Goal: Entertainment & Leisure: Consume media (video, audio)

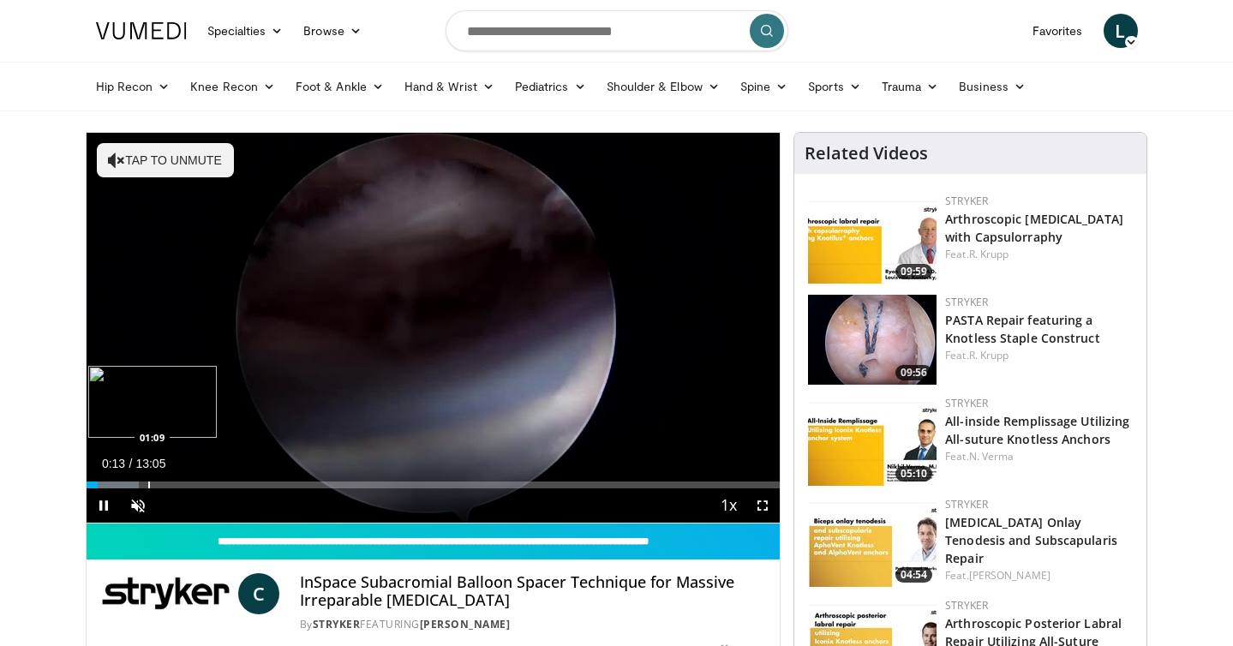
click at [148, 482] on div "Progress Bar" at bounding box center [149, 485] width 2 height 7
click at [180, 483] on div "Progress Bar" at bounding box center [181, 485] width 2 height 7
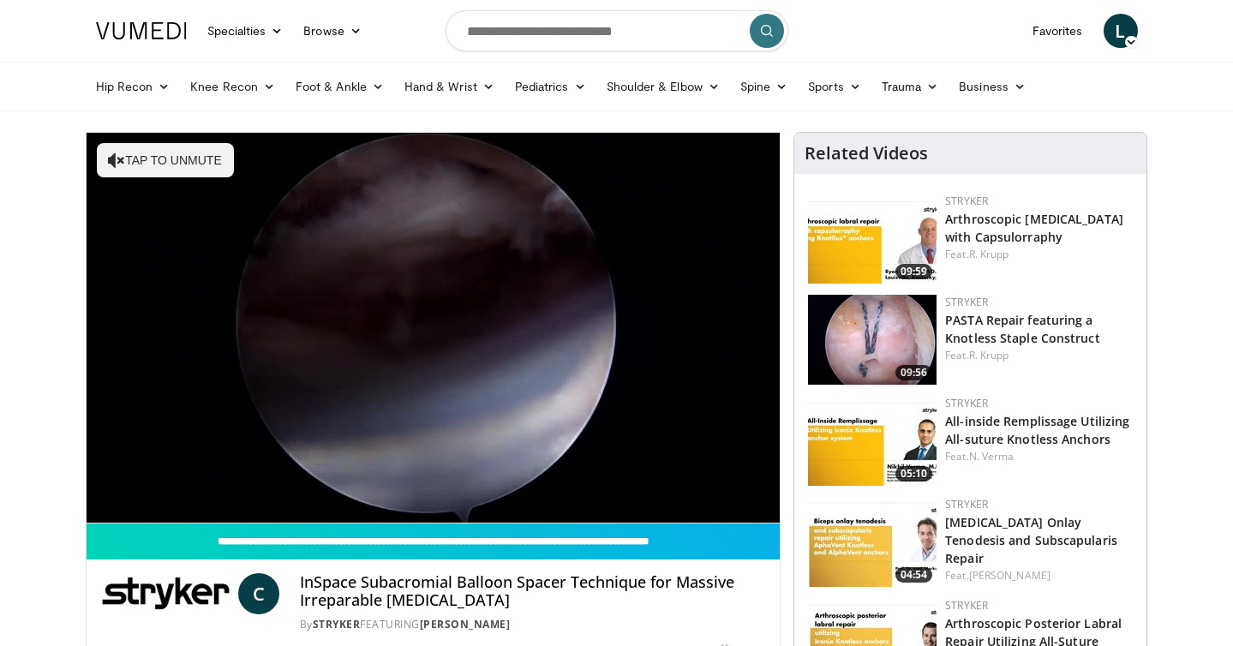
click at [206, 483] on div "10 seconds Tap to unmute" at bounding box center [434, 328] width 694 height 390
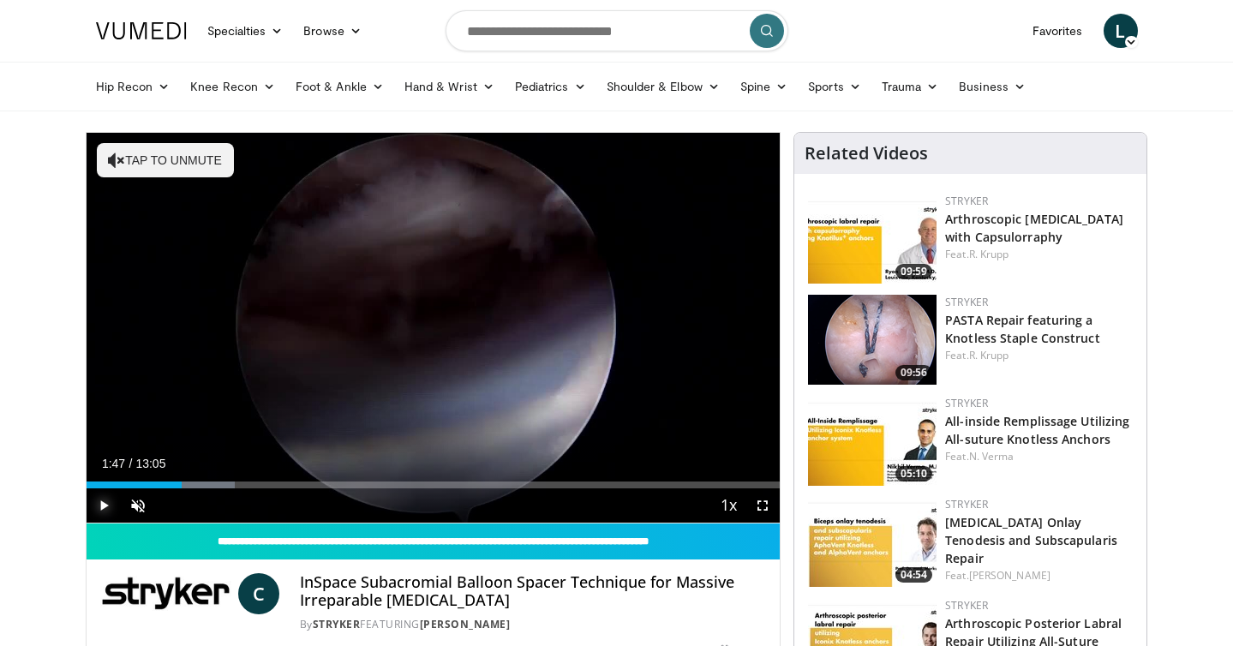
click at [100, 502] on span "Video Player" at bounding box center [104, 506] width 34 height 34
click at [227, 485] on div "Progress Bar" at bounding box center [228, 485] width 2 height 7
click at [105, 503] on span "Video Player" at bounding box center [104, 506] width 34 height 34
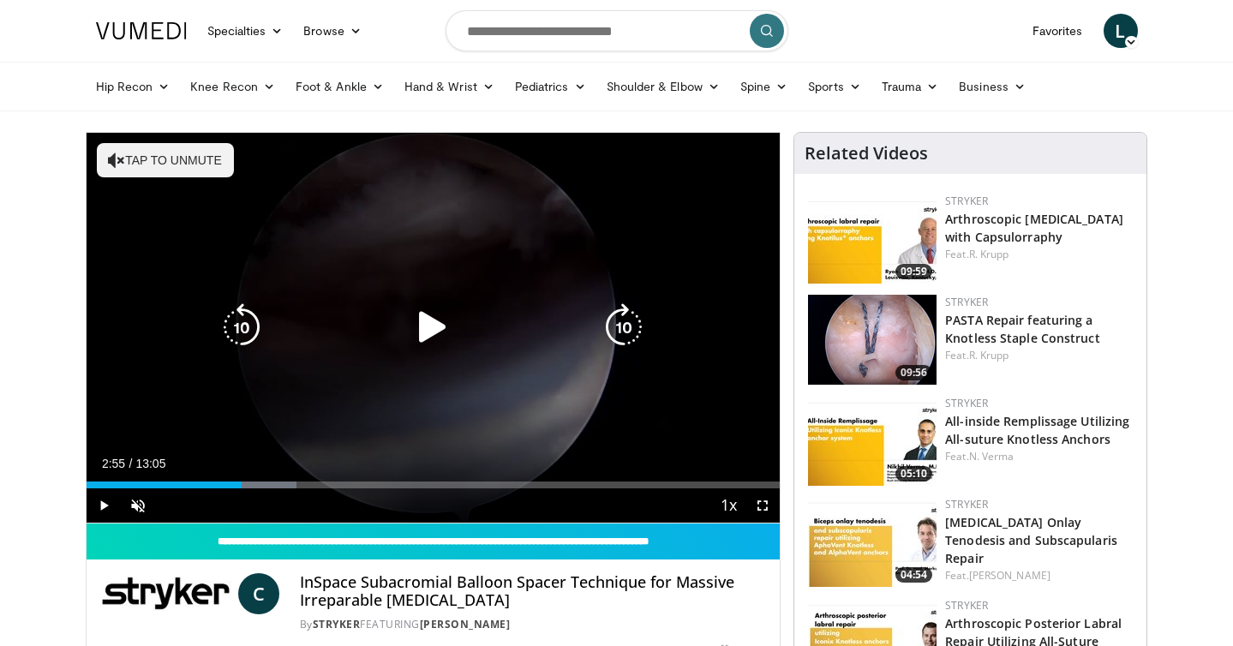
click at [429, 329] on icon "Video Player" at bounding box center [433, 327] width 48 height 48
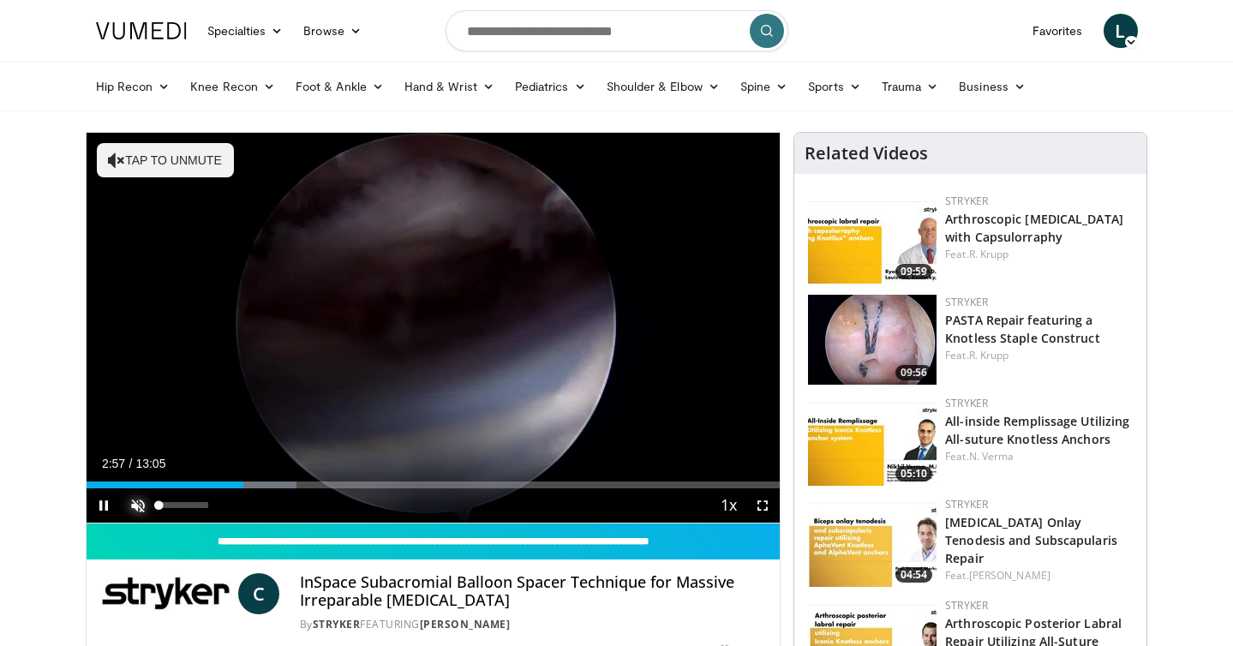
click at [138, 505] on span "Video Player" at bounding box center [138, 506] width 34 height 34
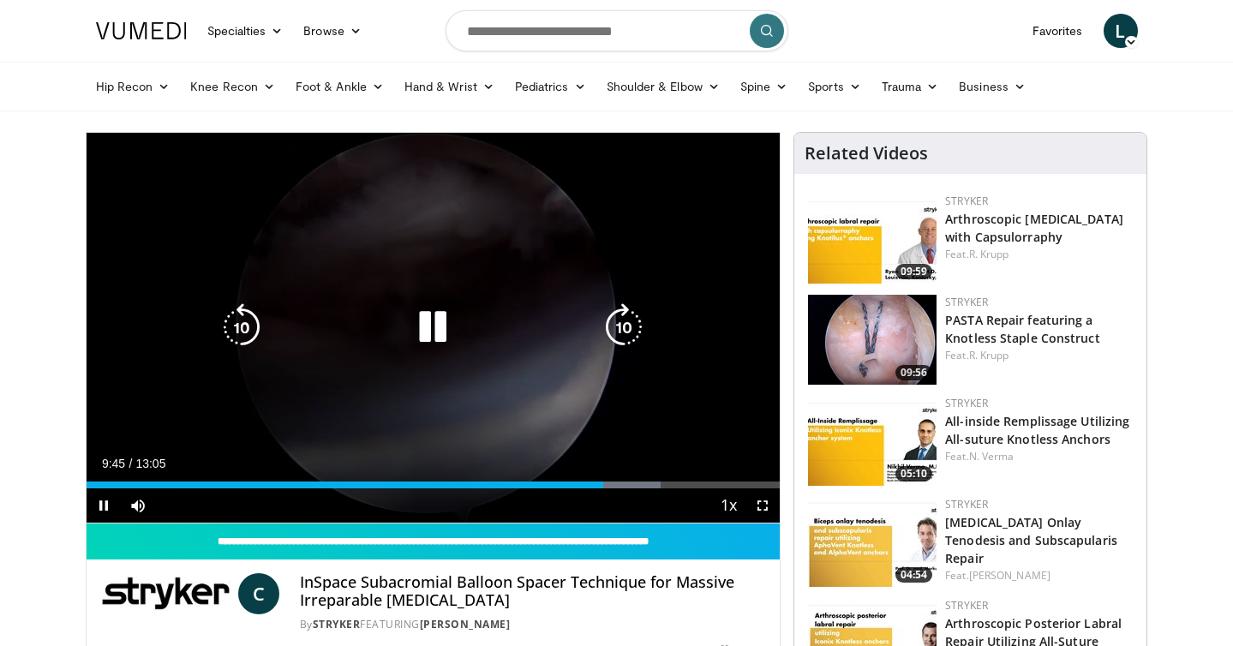
click at [420, 323] on icon "Video Player" at bounding box center [433, 327] width 48 height 48
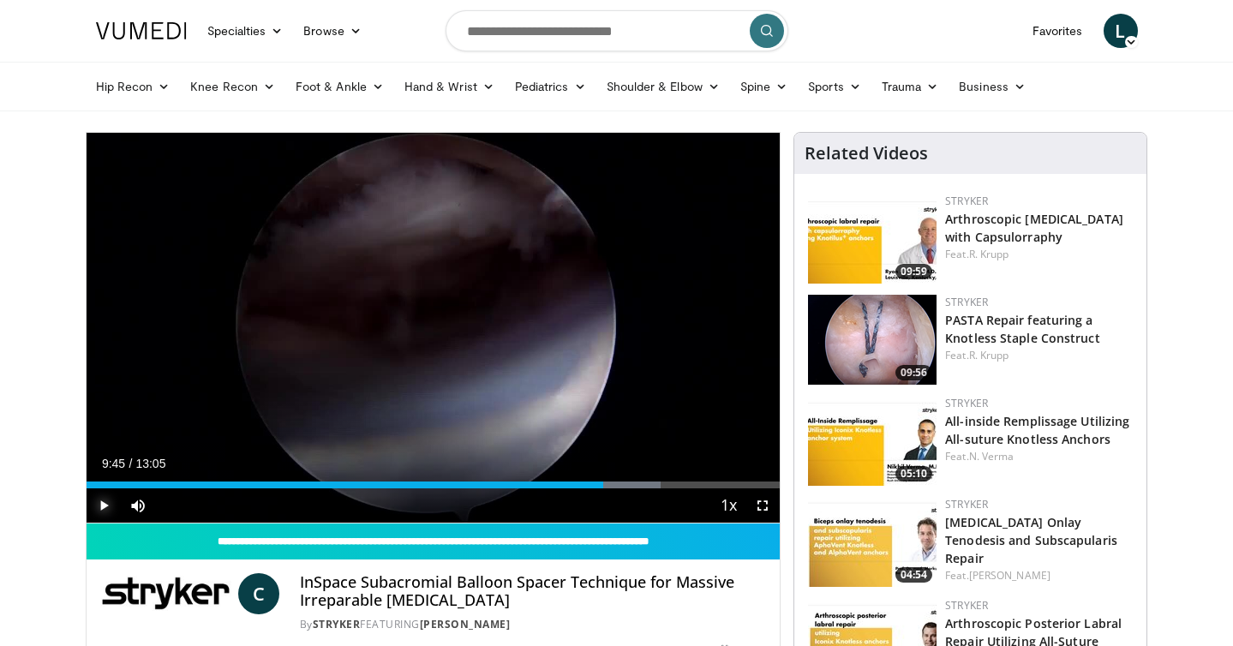
click at [111, 500] on span "Video Player" at bounding box center [104, 506] width 34 height 34
click at [105, 508] on span "Video Player" at bounding box center [104, 506] width 34 height 34
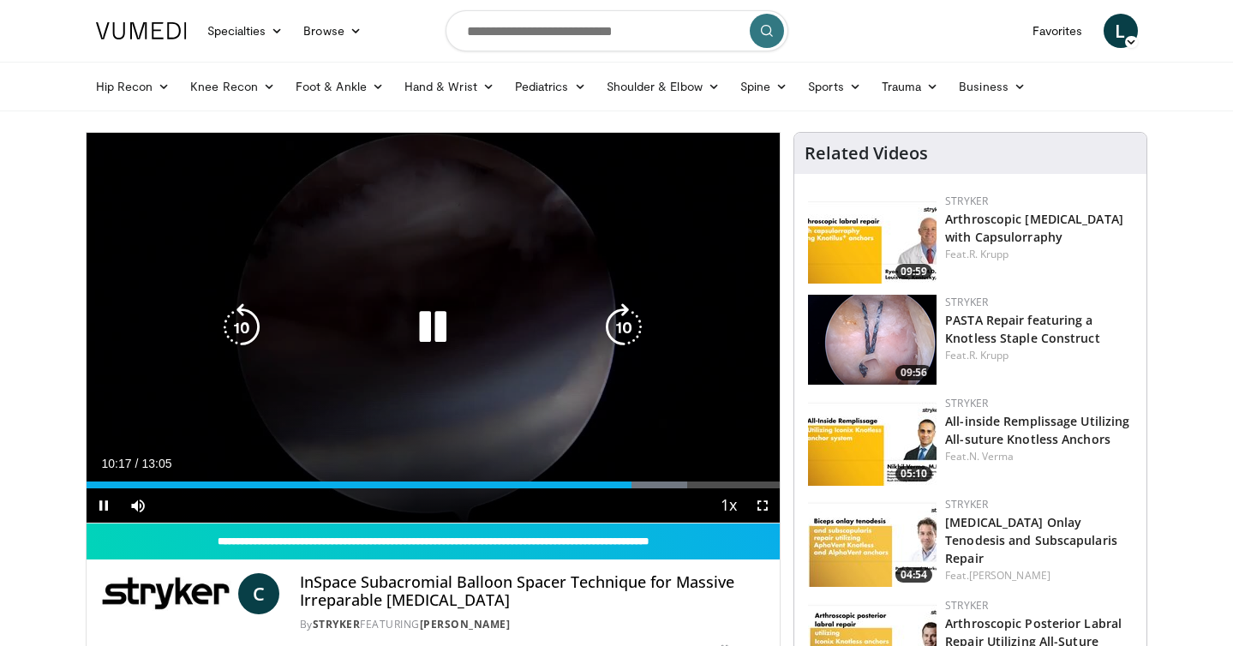
click at [437, 327] on icon "Video Player" at bounding box center [433, 327] width 48 height 48
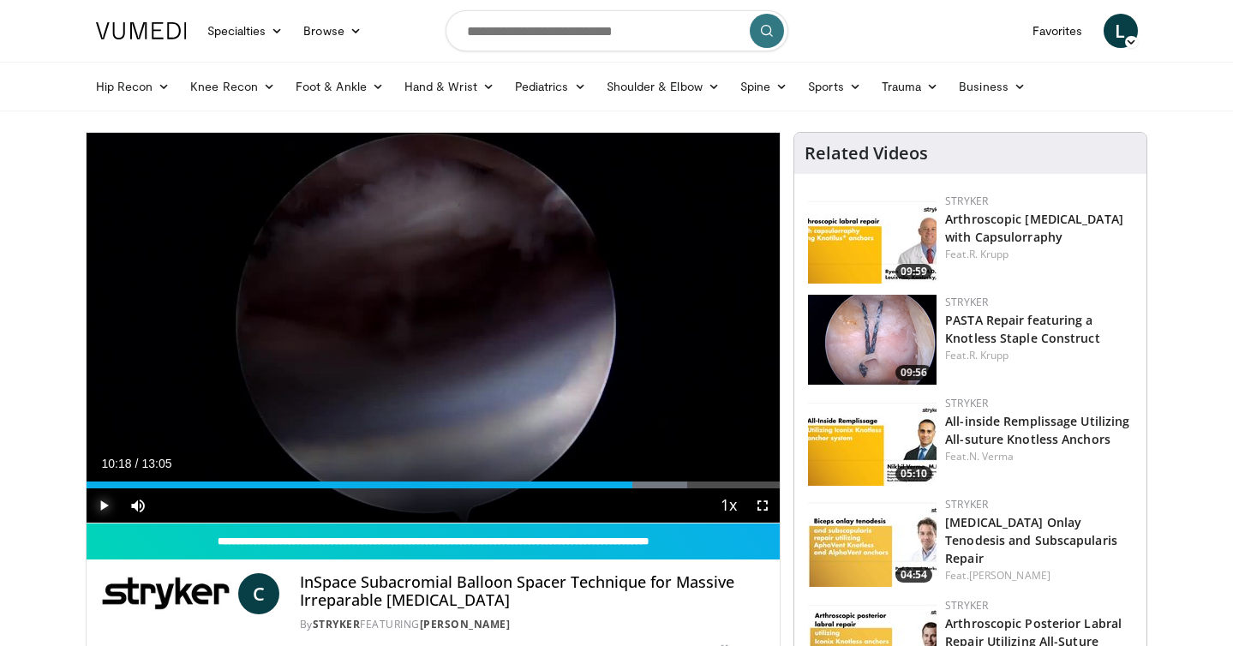
click at [105, 501] on span "Video Player" at bounding box center [104, 506] width 34 height 34
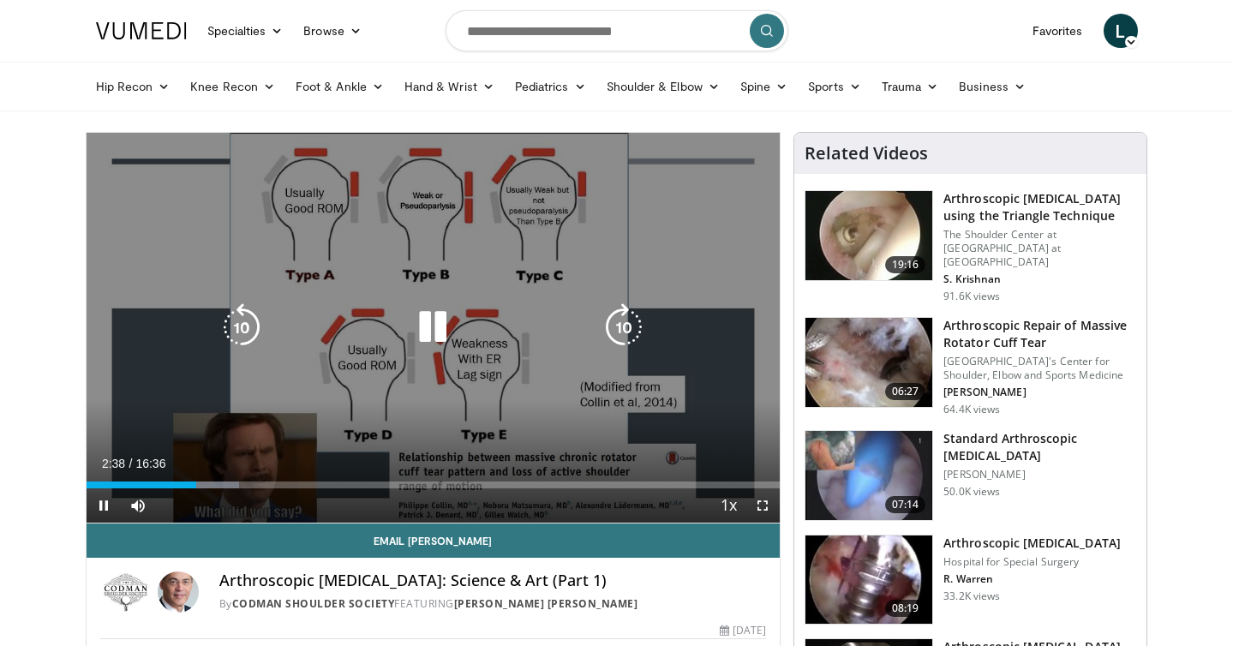
click at [441, 333] on icon "Video Player" at bounding box center [433, 327] width 48 height 48
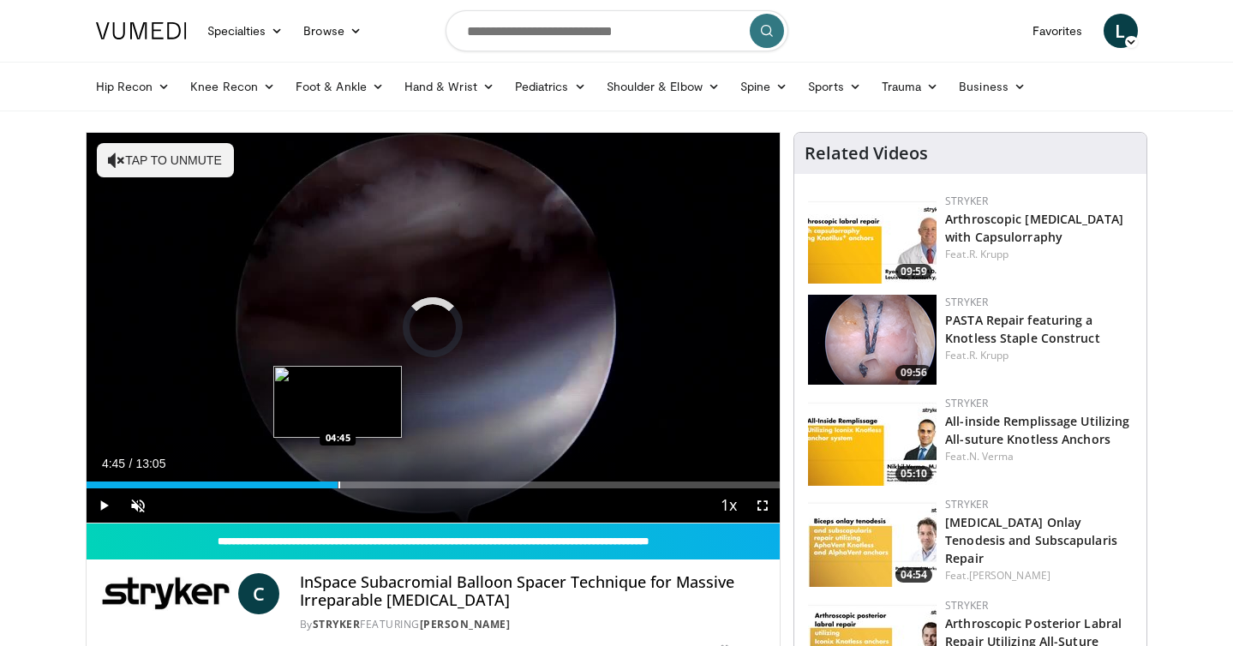
click at [338, 480] on div "Loaded : 5.04% 00:03 04:45" at bounding box center [434, 480] width 694 height 16
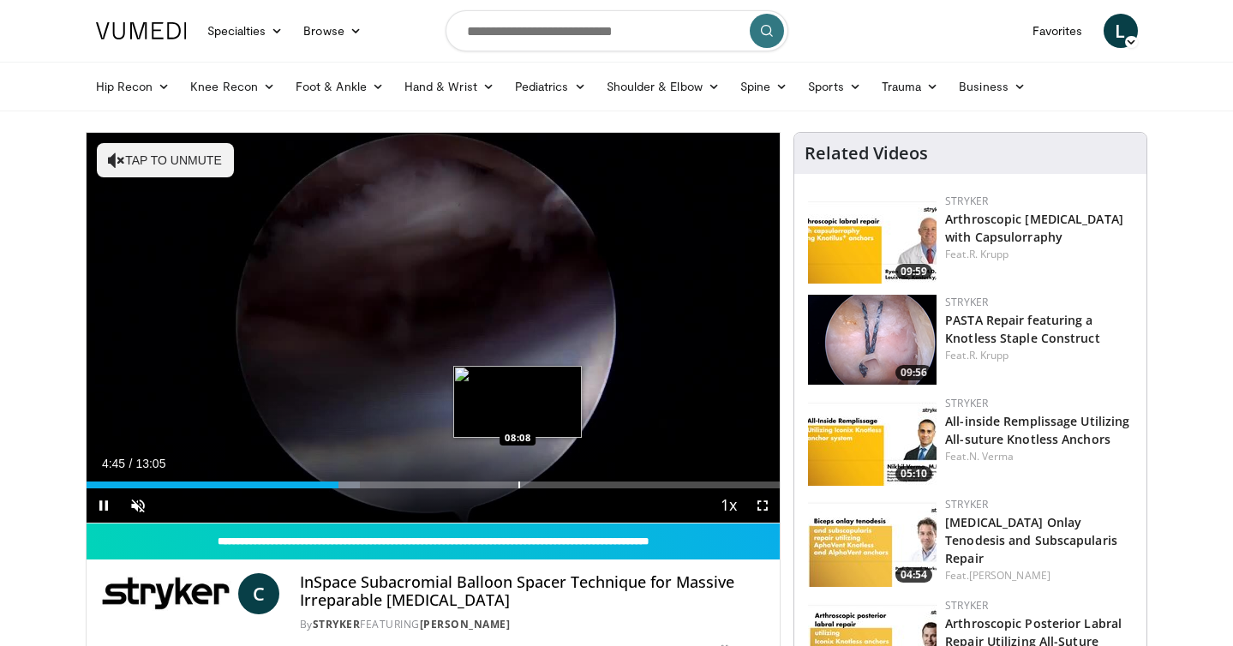
click at [519, 482] on div "Progress Bar" at bounding box center [520, 485] width 2 height 7
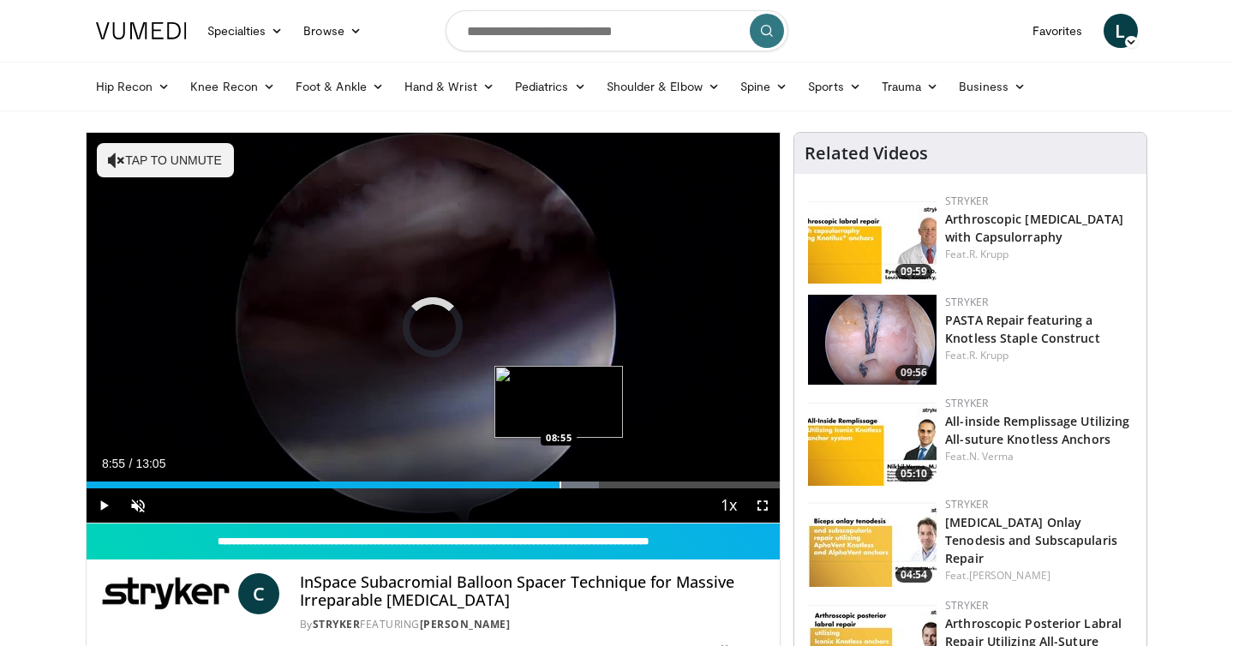
click at [560, 485] on div "Progress Bar" at bounding box center [561, 485] width 2 height 7
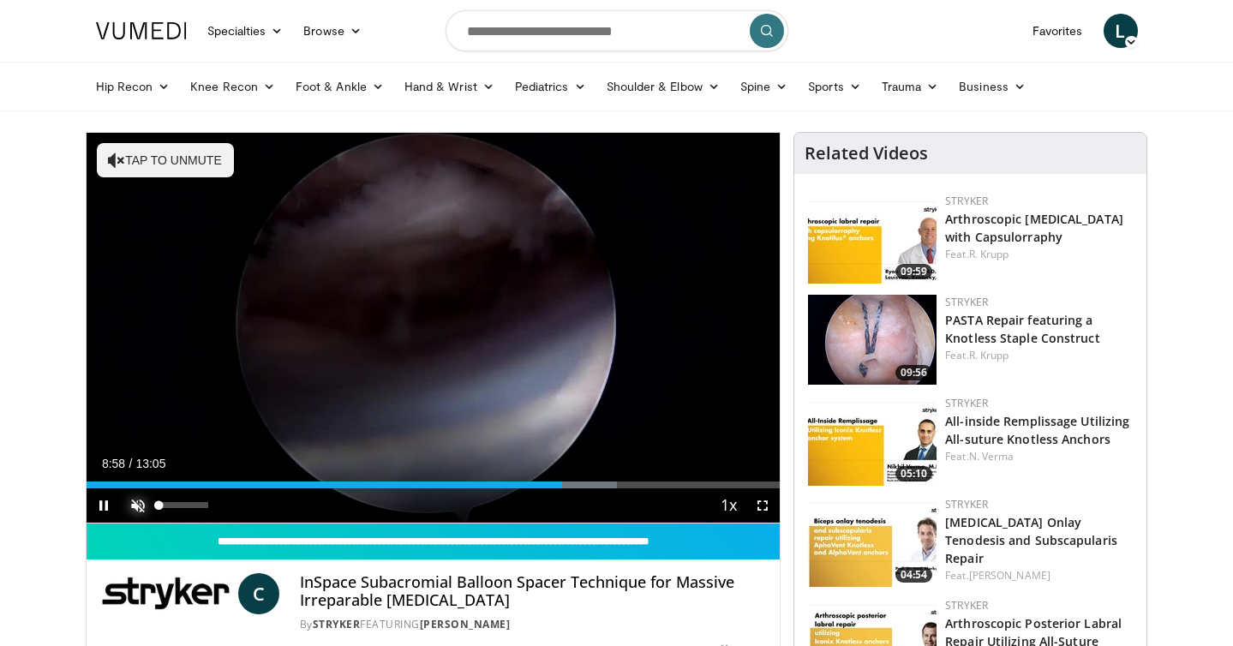
click at [145, 508] on span "Video Player" at bounding box center [138, 506] width 34 height 34
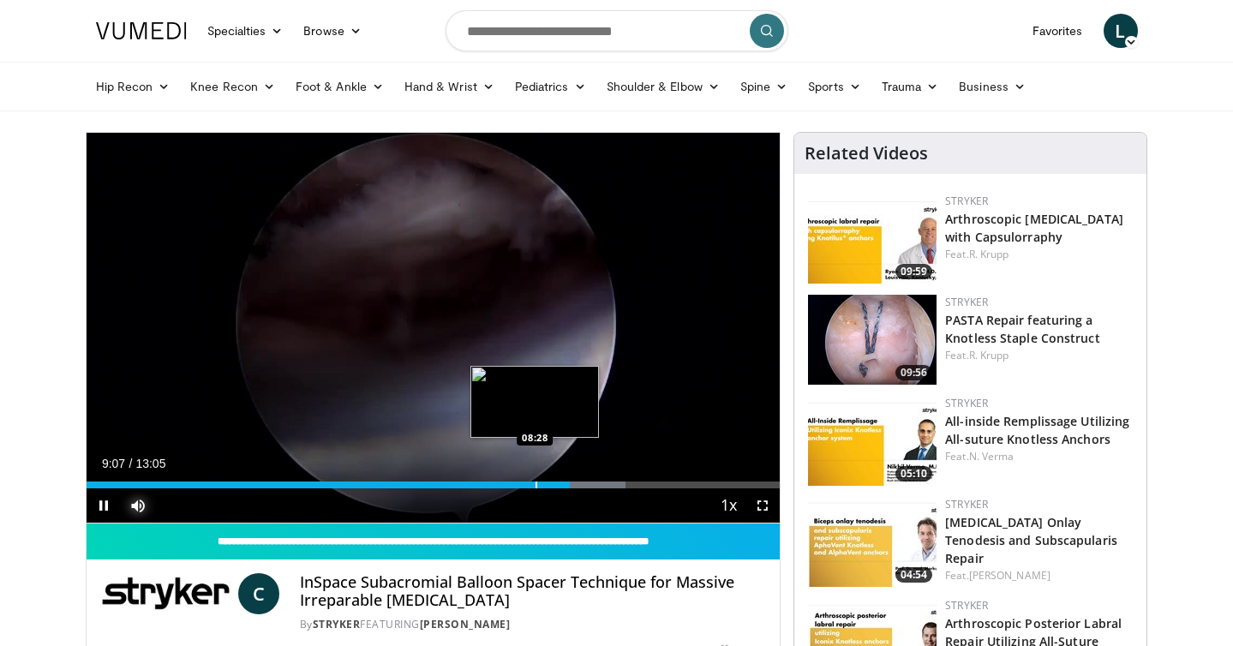
click at [536, 482] on div "Progress Bar" at bounding box center [537, 485] width 2 height 7
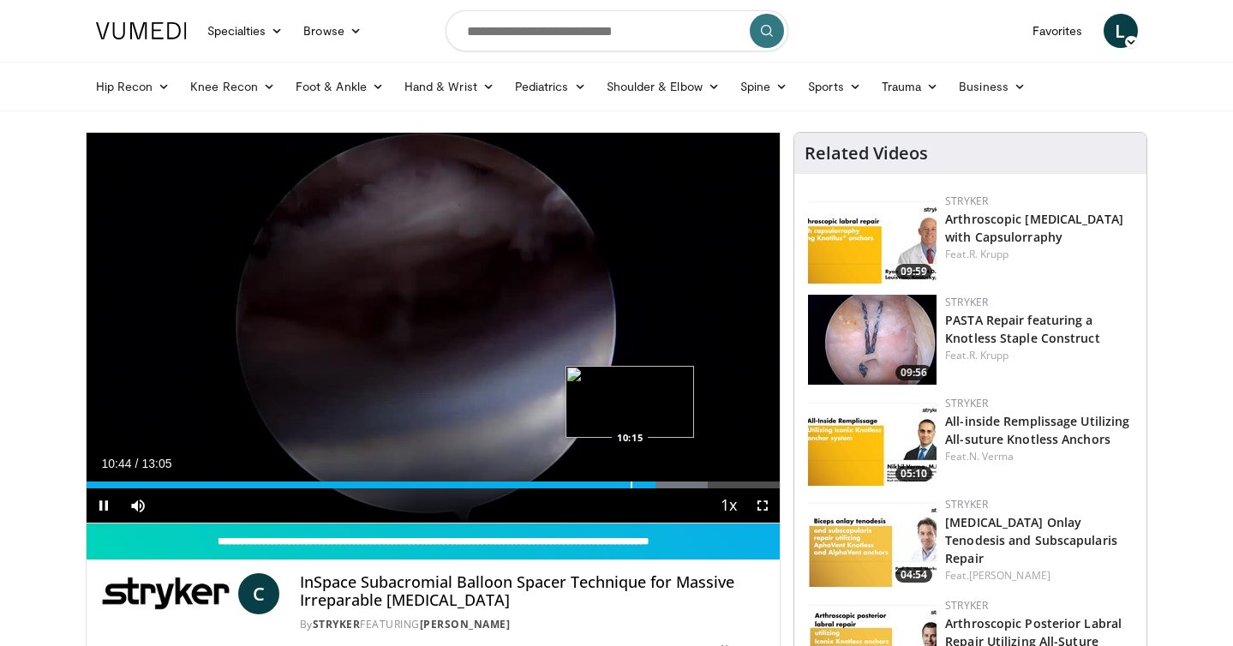
click at [631, 486] on div "Progress Bar" at bounding box center [632, 485] width 2 height 7
click at [615, 484] on div "Progress Bar" at bounding box center [616, 485] width 2 height 7
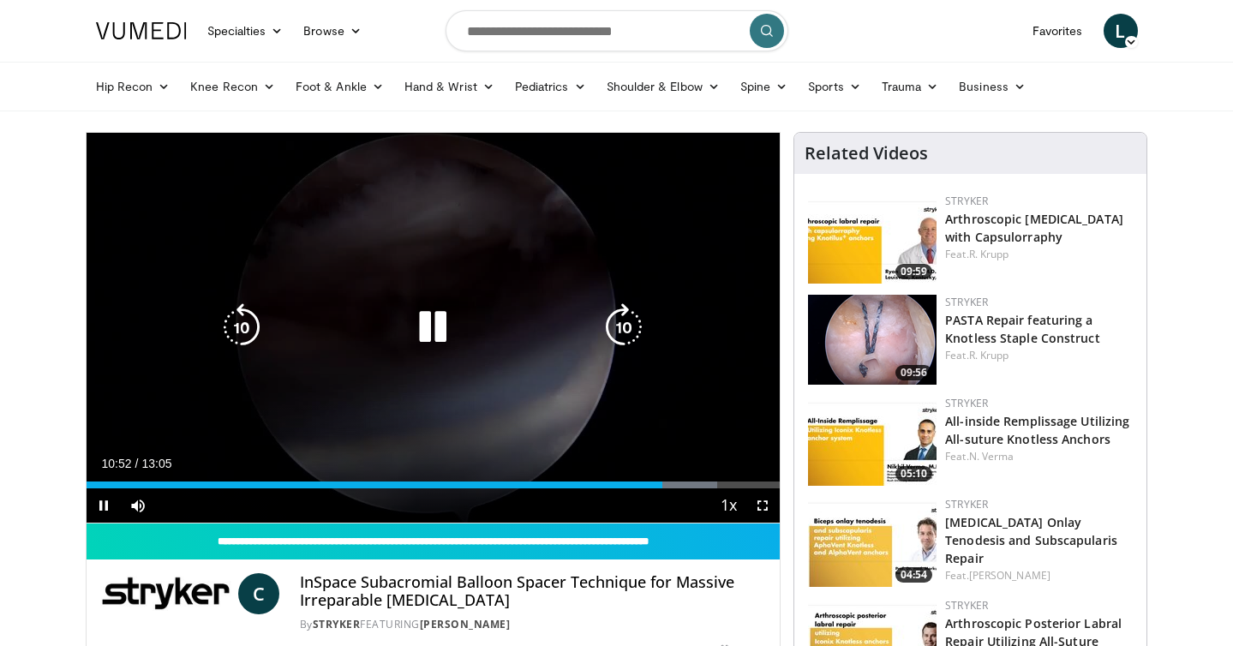
click at [439, 327] on icon "Video Player" at bounding box center [433, 327] width 48 height 48
click at [429, 327] on icon "Video Player" at bounding box center [433, 327] width 48 height 48
click at [436, 320] on icon "Video Player" at bounding box center [433, 327] width 48 height 48
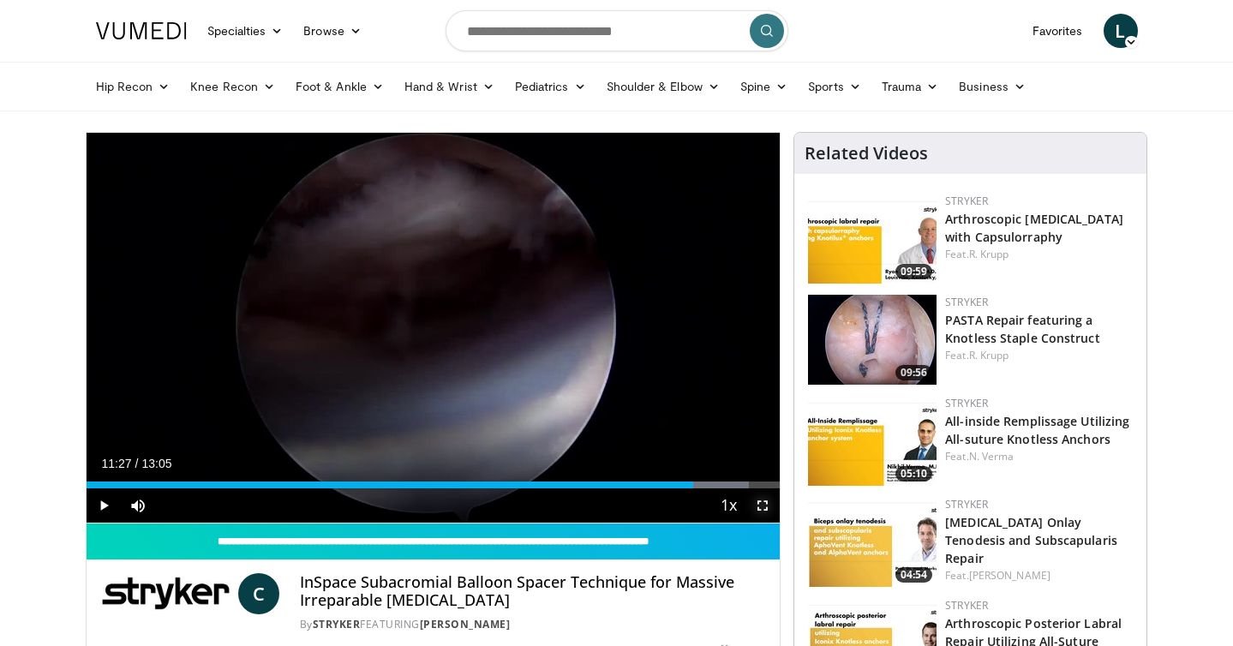
click at [761, 509] on span "Video Player" at bounding box center [763, 506] width 34 height 34
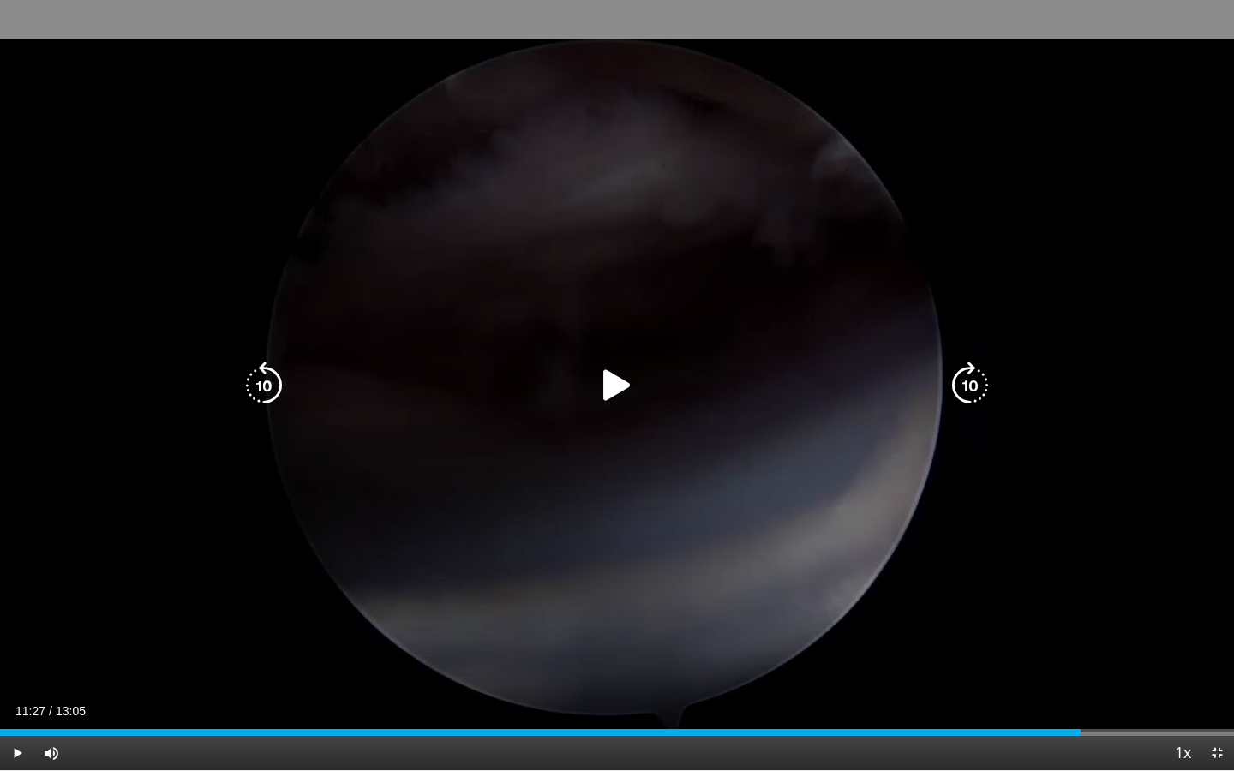
click at [609, 380] on icon "Video Player" at bounding box center [617, 386] width 48 height 48
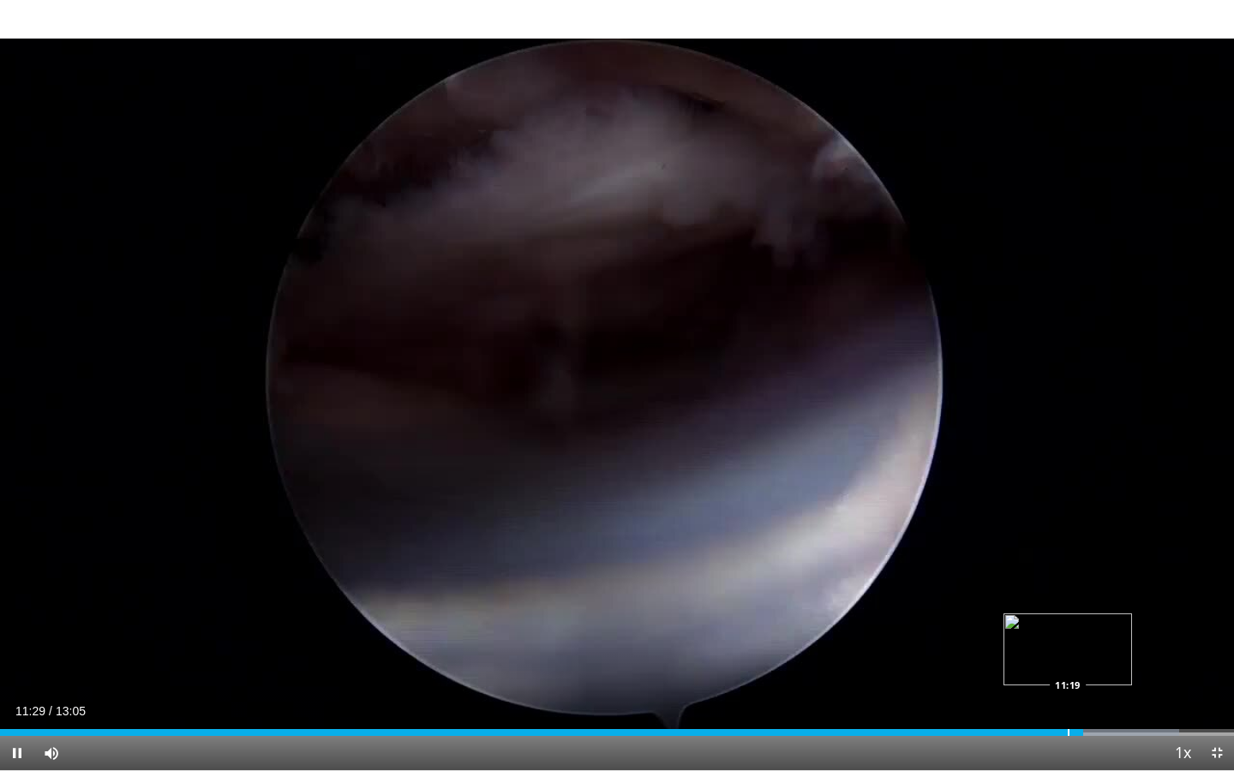
click at [1065, 645] on div "Loaded : 95.58% 11:29 11:19" at bounding box center [617, 728] width 1234 height 16
click at [1214, 645] on span "Video Player" at bounding box center [1217, 753] width 34 height 34
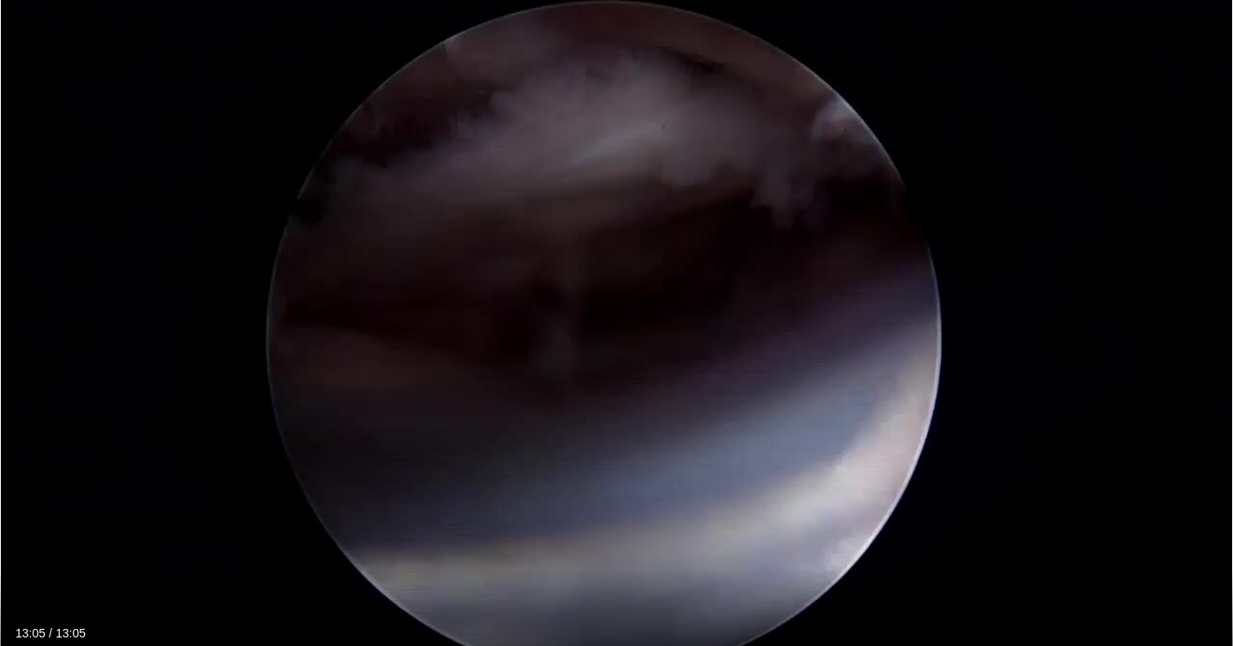
scroll to position [94, 0]
